Goal: Obtain resource: Obtain resource

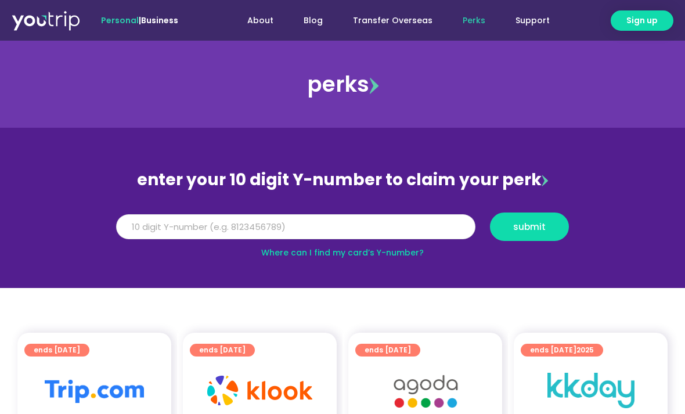
click at [332, 225] on input "Y Number" at bounding box center [295, 227] width 359 height 26
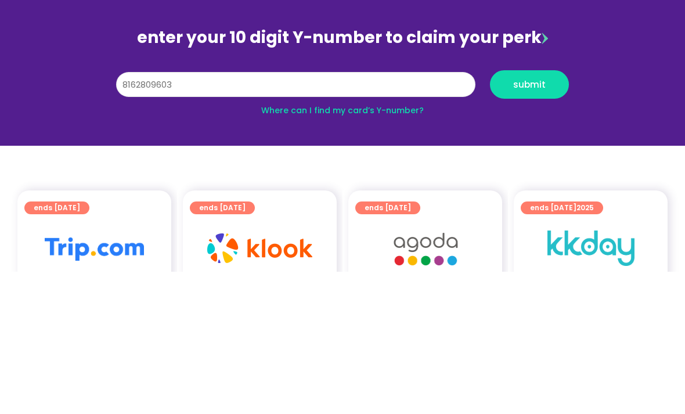
type input "8162809603"
click at [524, 222] on span "submit" at bounding box center [529, 226] width 32 height 9
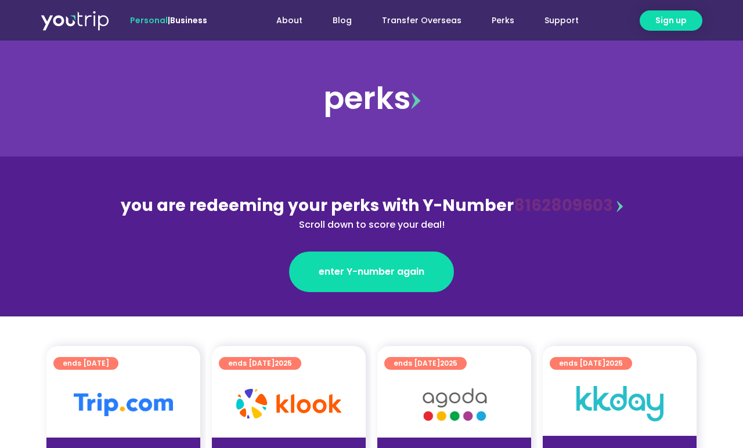
click at [360, 274] on span "enter Y-number again" at bounding box center [372, 272] width 106 height 14
click at [350, 274] on span "enter Y-number again" at bounding box center [372, 272] width 106 height 14
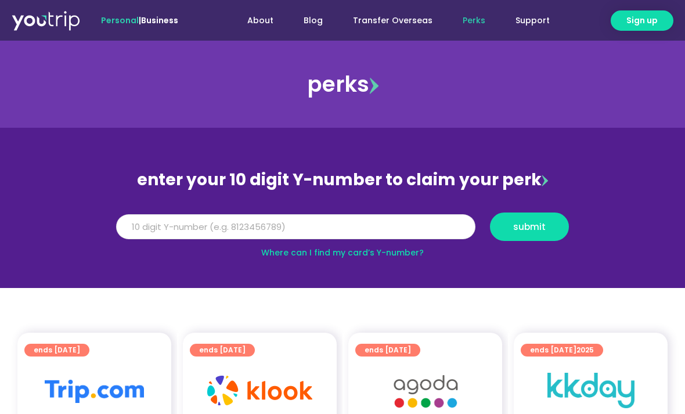
click at [255, 223] on input "Y Number" at bounding box center [295, 227] width 359 height 26
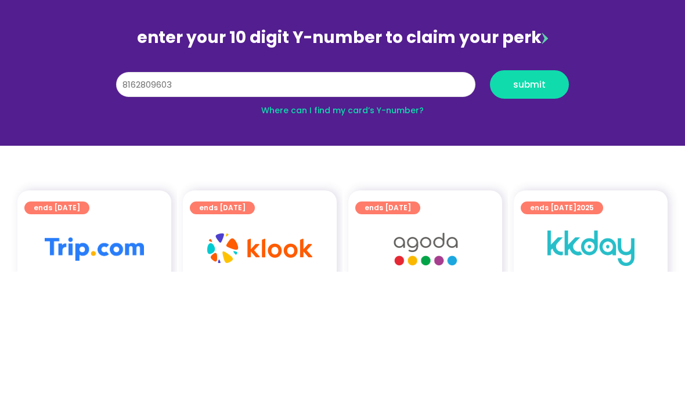
type input "8162809603"
click at [538, 222] on span "submit" at bounding box center [529, 226] width 32 height 9
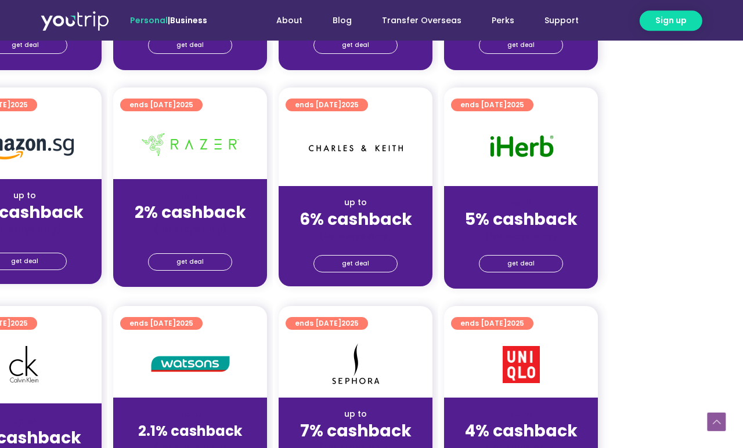
scroll to position [677, 99]
